Goal: Task Accomplishment & Management: Manage account settings

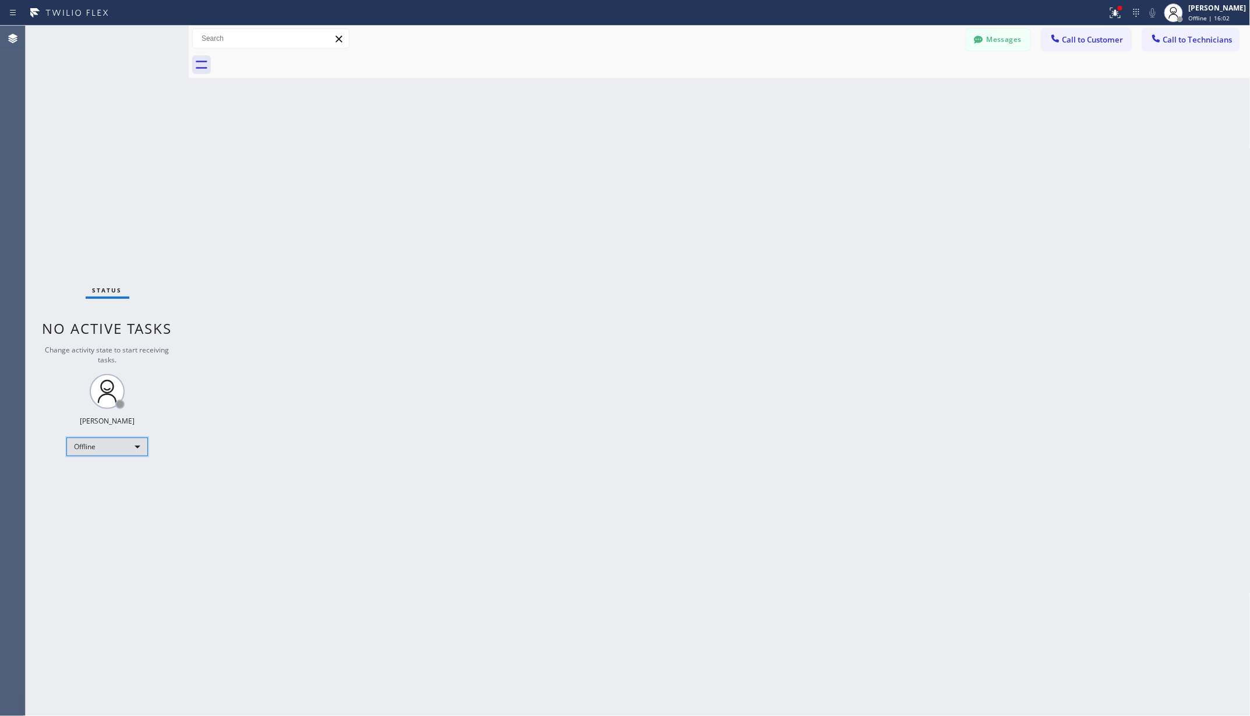
click at [105, 443] on div "Offline" at bounding box center [107, 446] width 82 height 19
click at [100, 490] on li "Unavailable" at bounding box center [106, 492] width 79 height 14
click at [257, 606] on div "Back to Dashboard Change Sender ID Customers Technicians AA [PERSON_NAME] [DATE…" at bounding box center [720, 371] width 1062 height 690
click at [176, 403] on div "Status No active tasks Change activity state to start receiving tasks. [PERSON_…" at bounding box center [107, 371] width 163 height 690
click at [59, 96] on div "Status No active tasks Change activity state to start receiving tasks. [PERSON_…" at bounding box center [107, 371] width 163 height 690
